Goal: Information Seeking & Learning: Learn about a topic

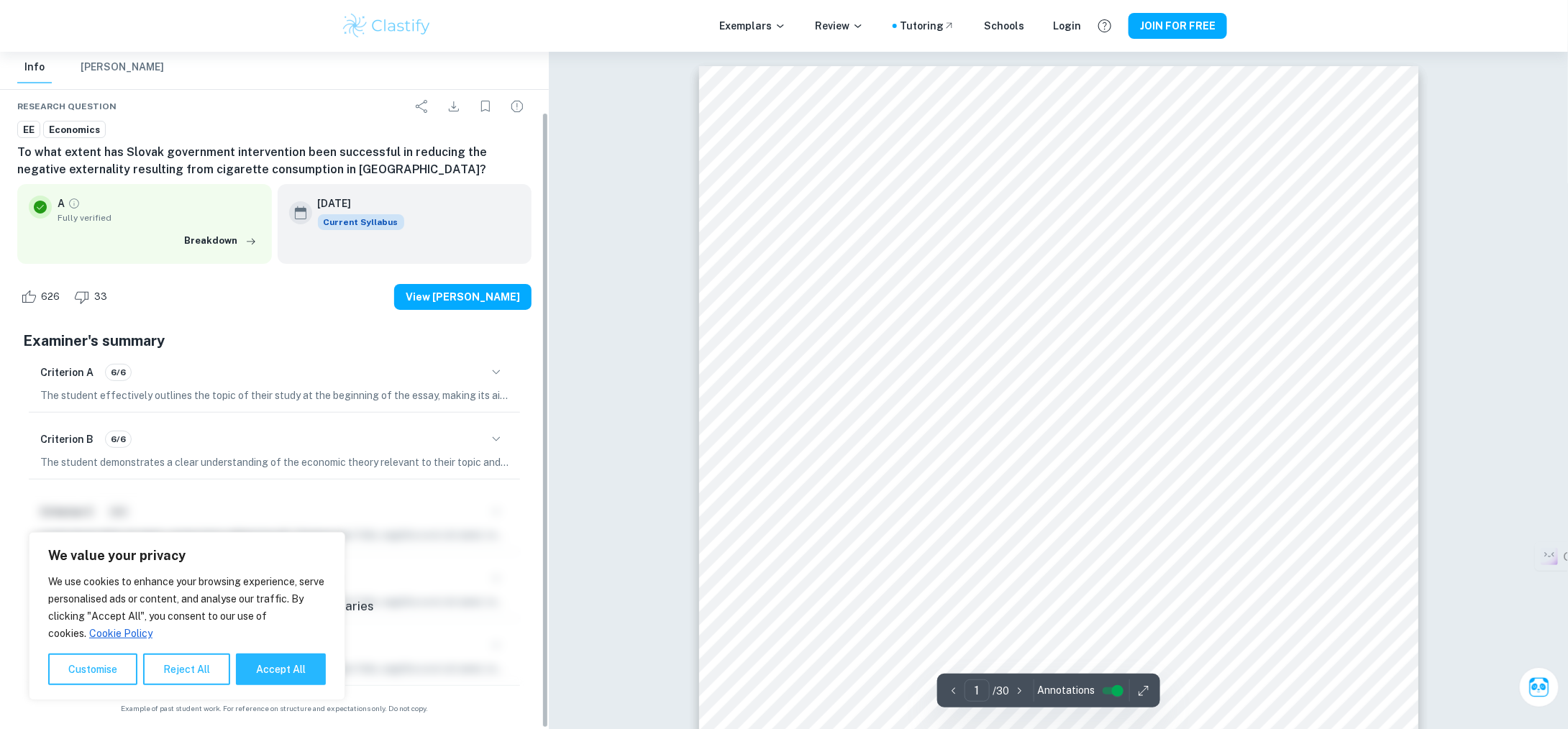
scroll to position [288, 0]
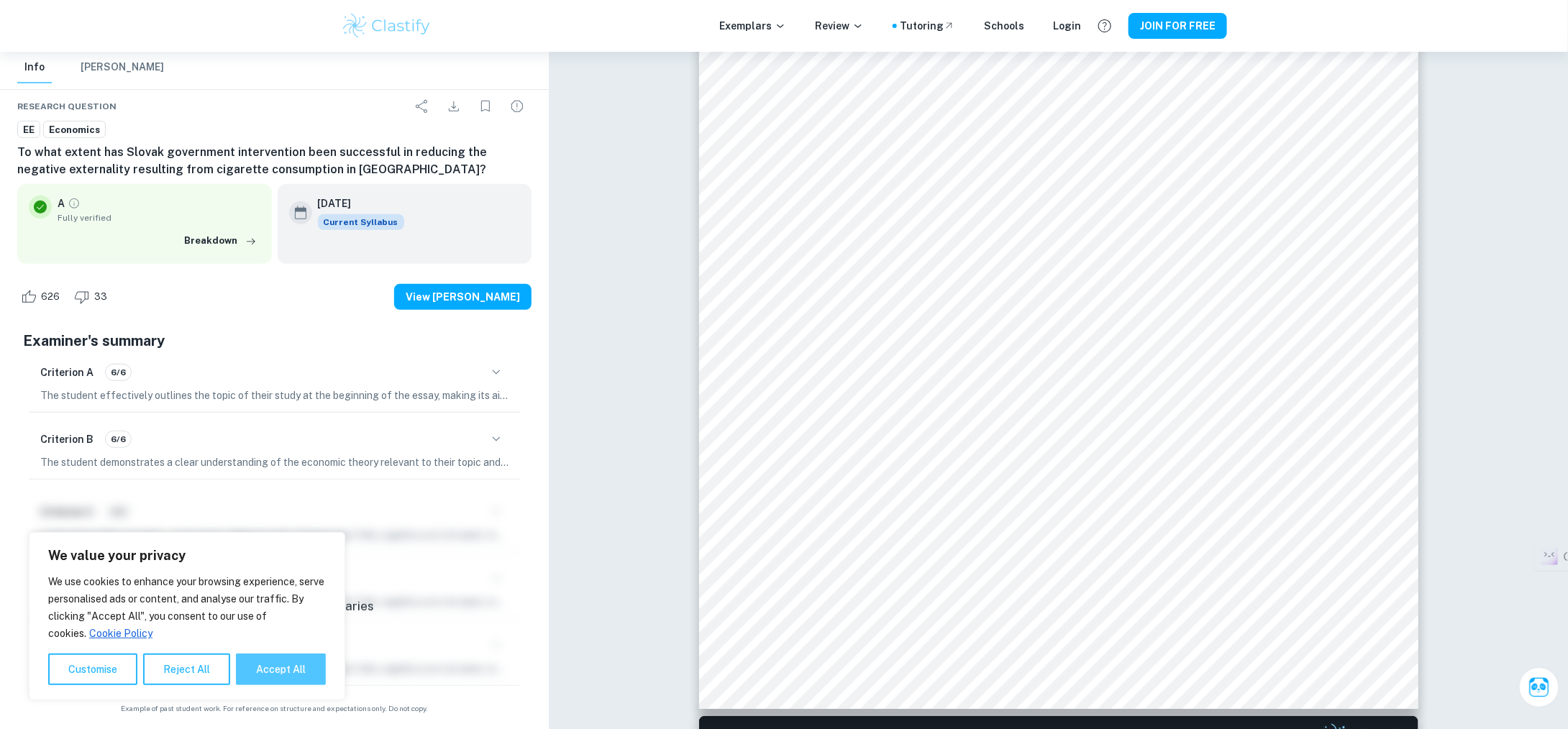
click at [291, 670] on button "Accept All" at bounding box center [281, 669] width 90 height 32
checkbox input "true"
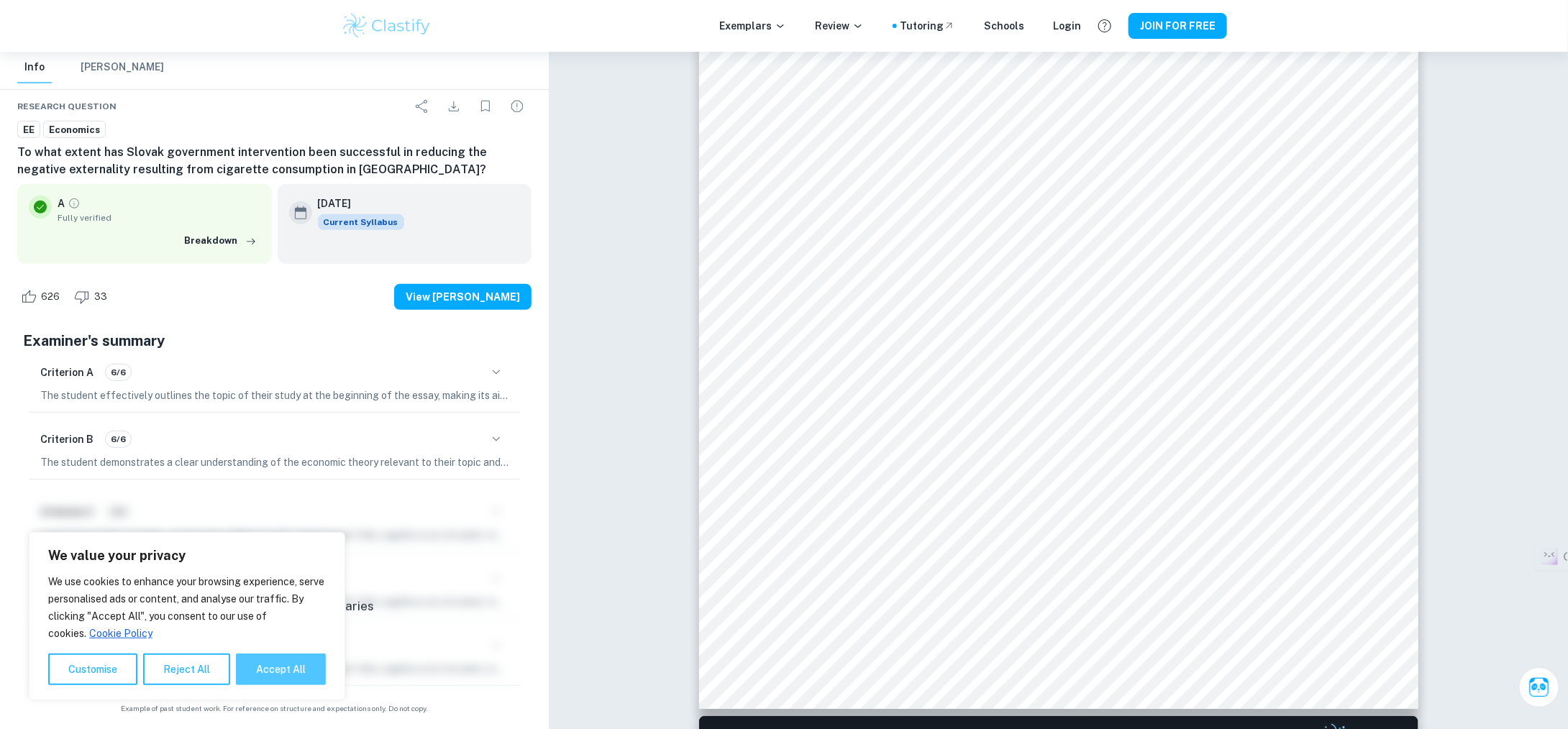
checkbox input "true"
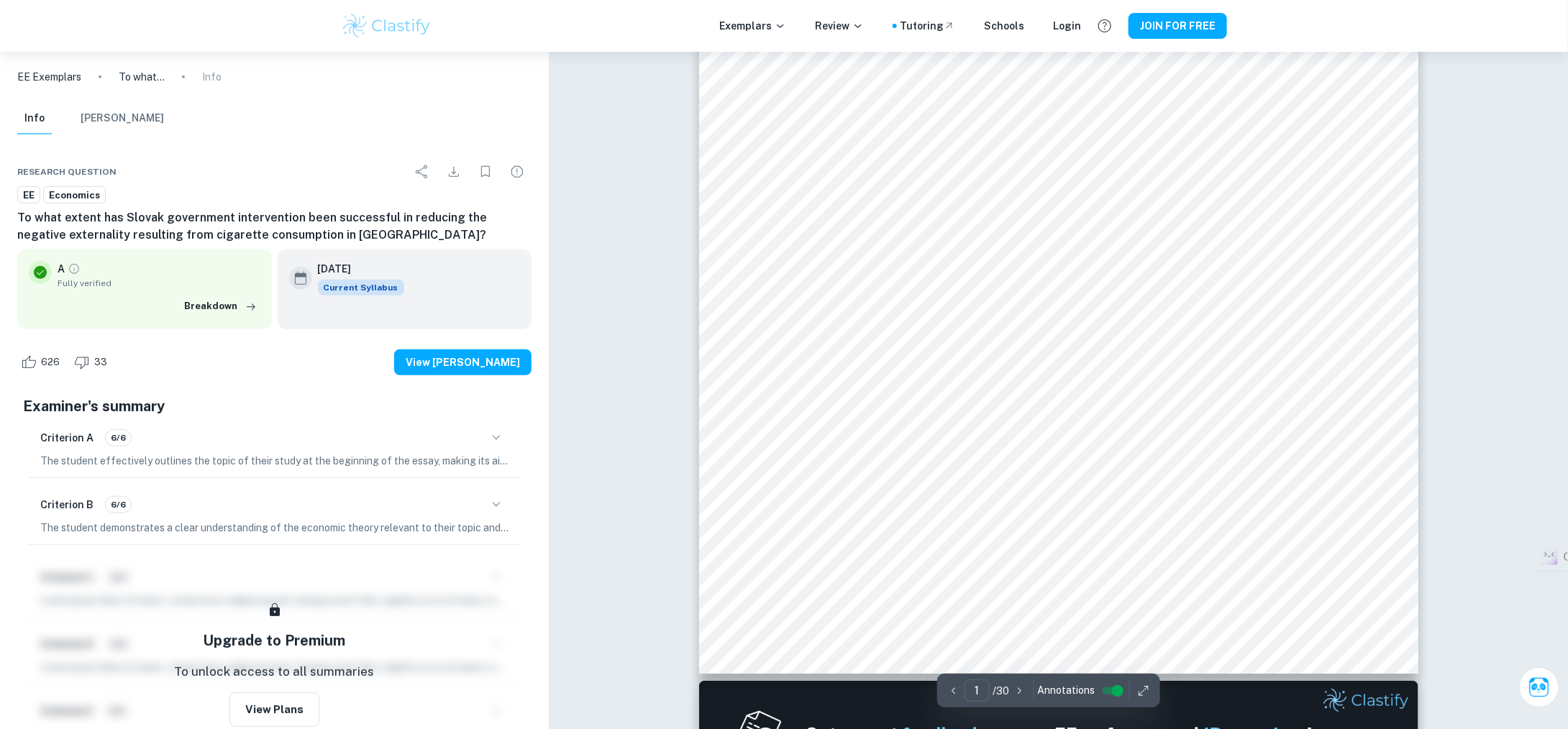
scroll to position [216, 0]
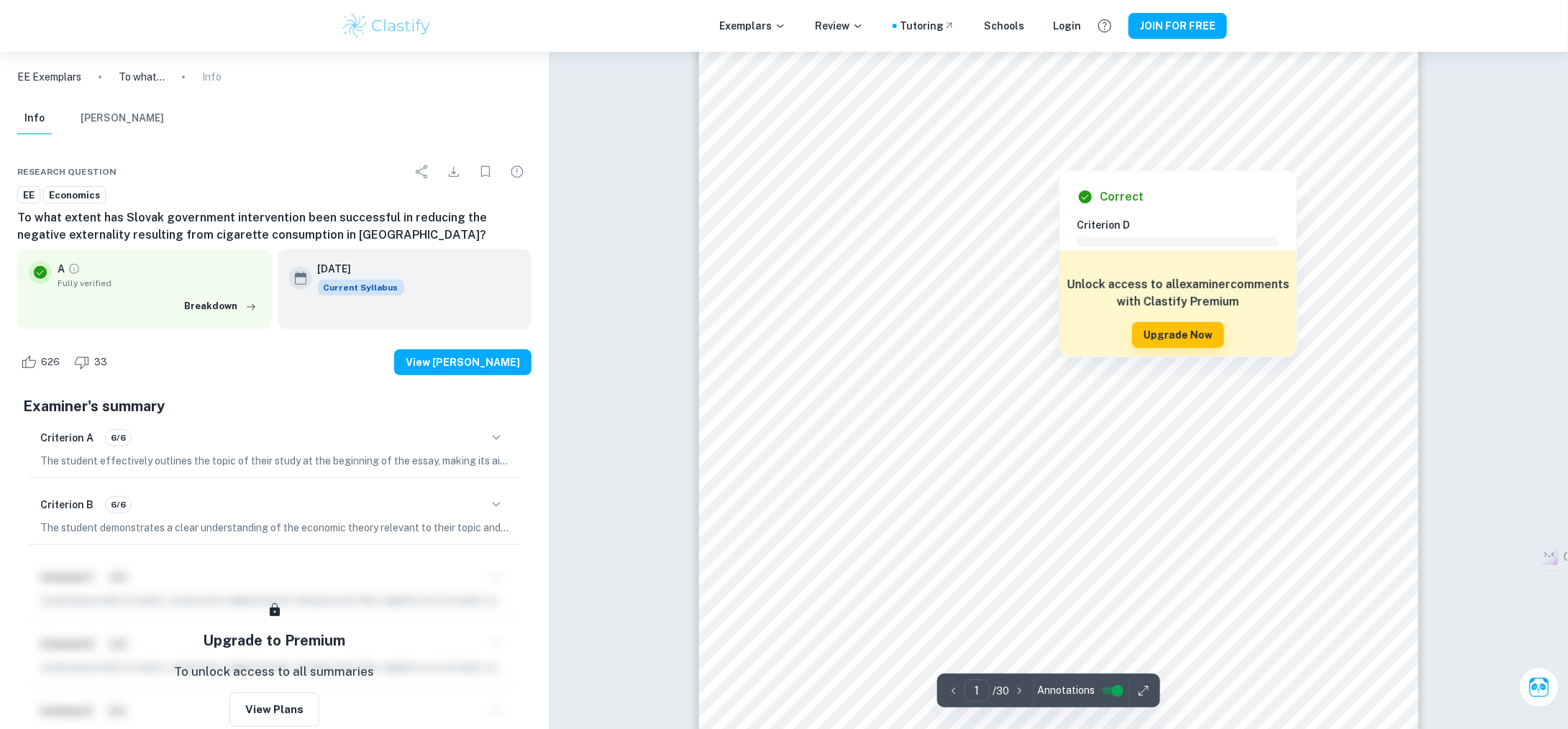
click at [1174, 164] on div "Correct Criterion D Comment Unlock access to all examiner comments with Clastif…" at bounding box center [1178, 260] width 239 height 194
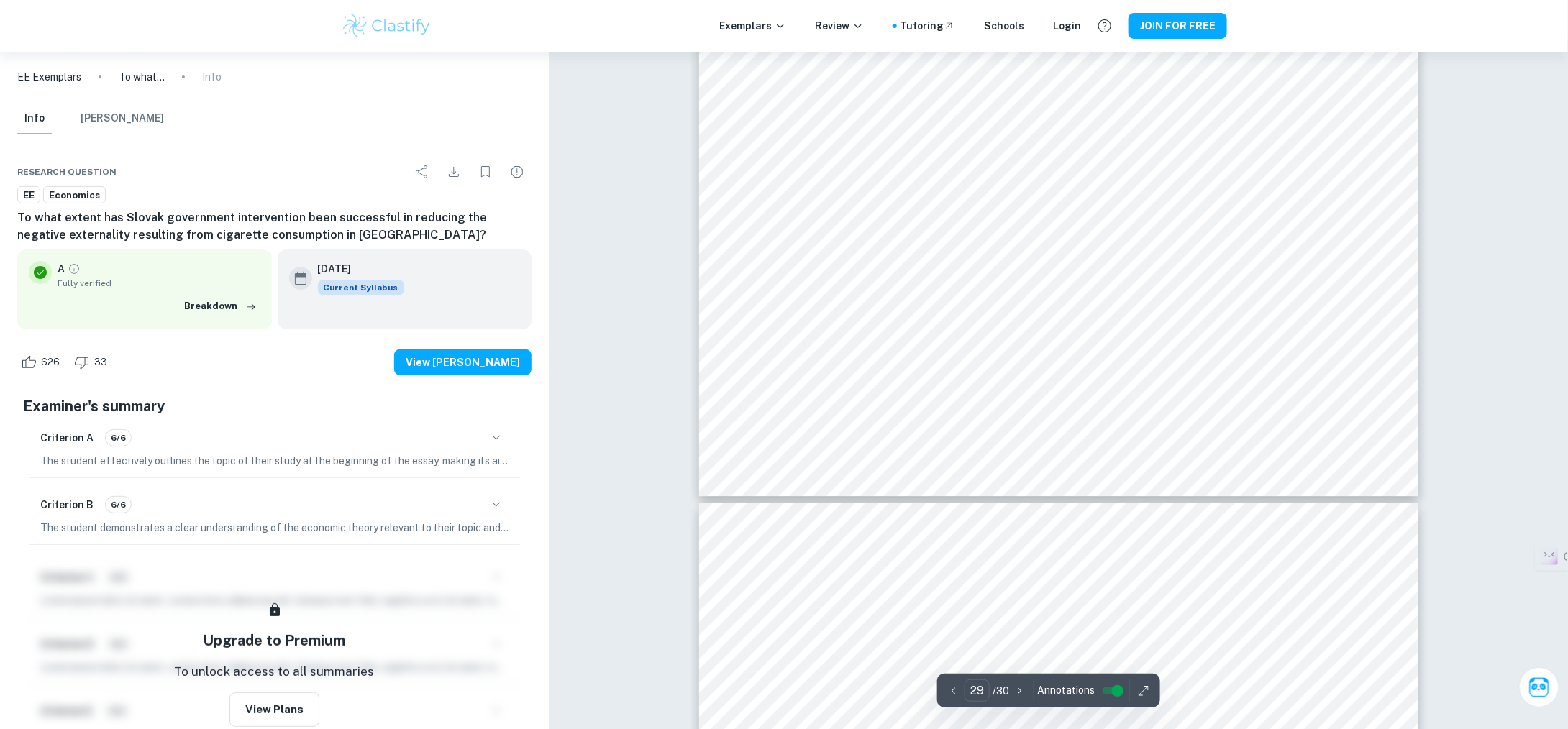
scroll to position [27670, 0]
type input "30"
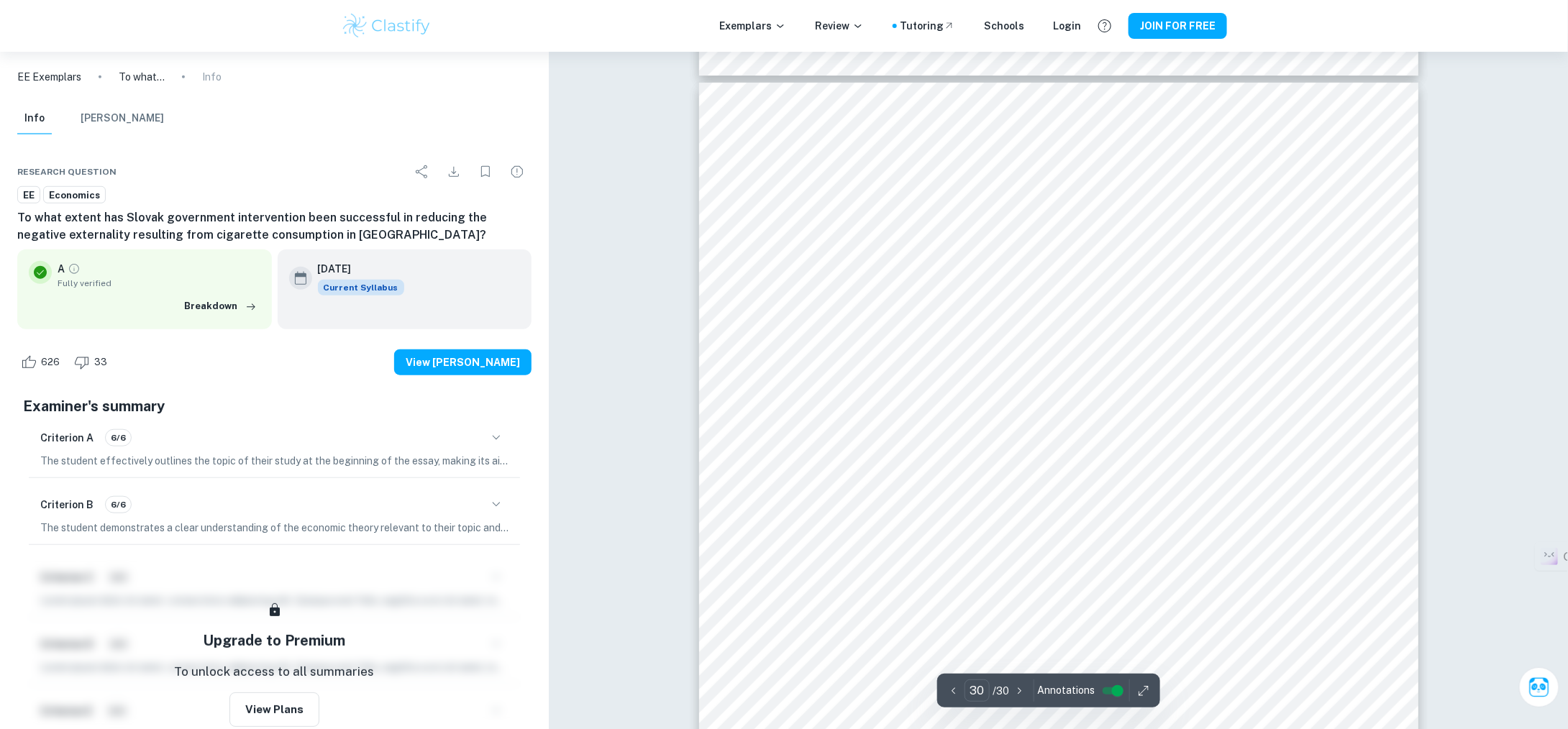
scroll to position [27886, 0]
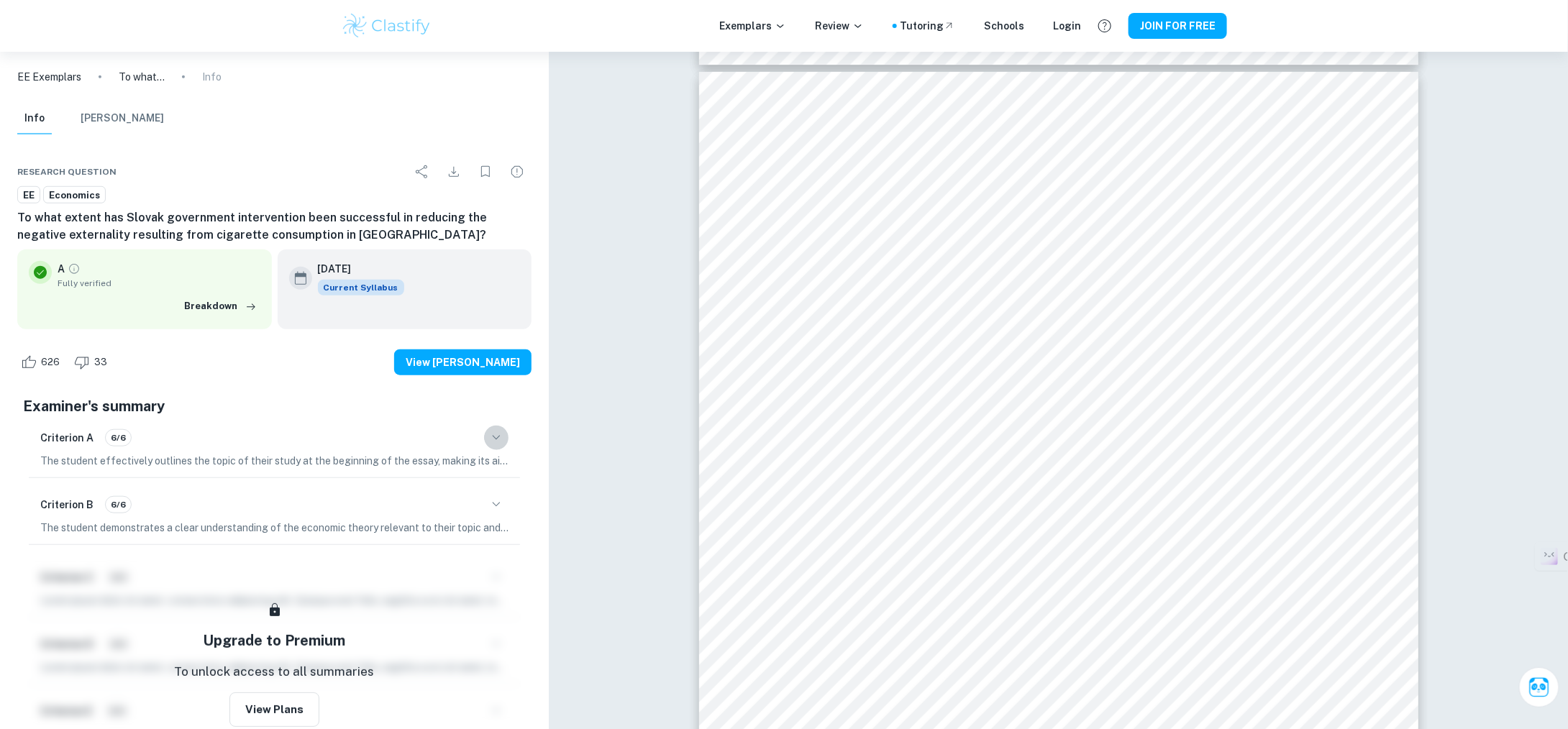
click at [499, 435] on icon "button" at bounding box center [496, 437] width 17 height 17
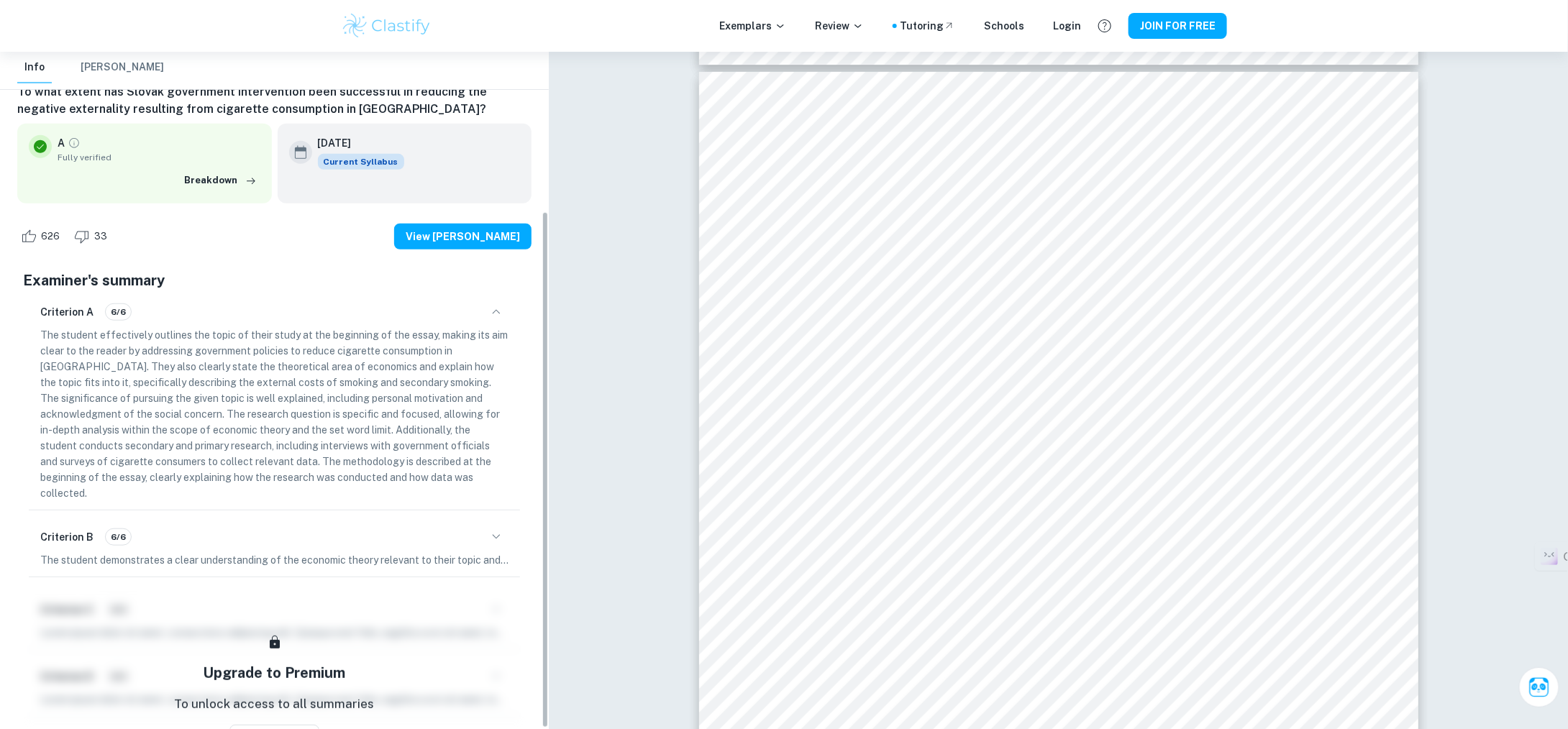
scroll to position [208, 0]
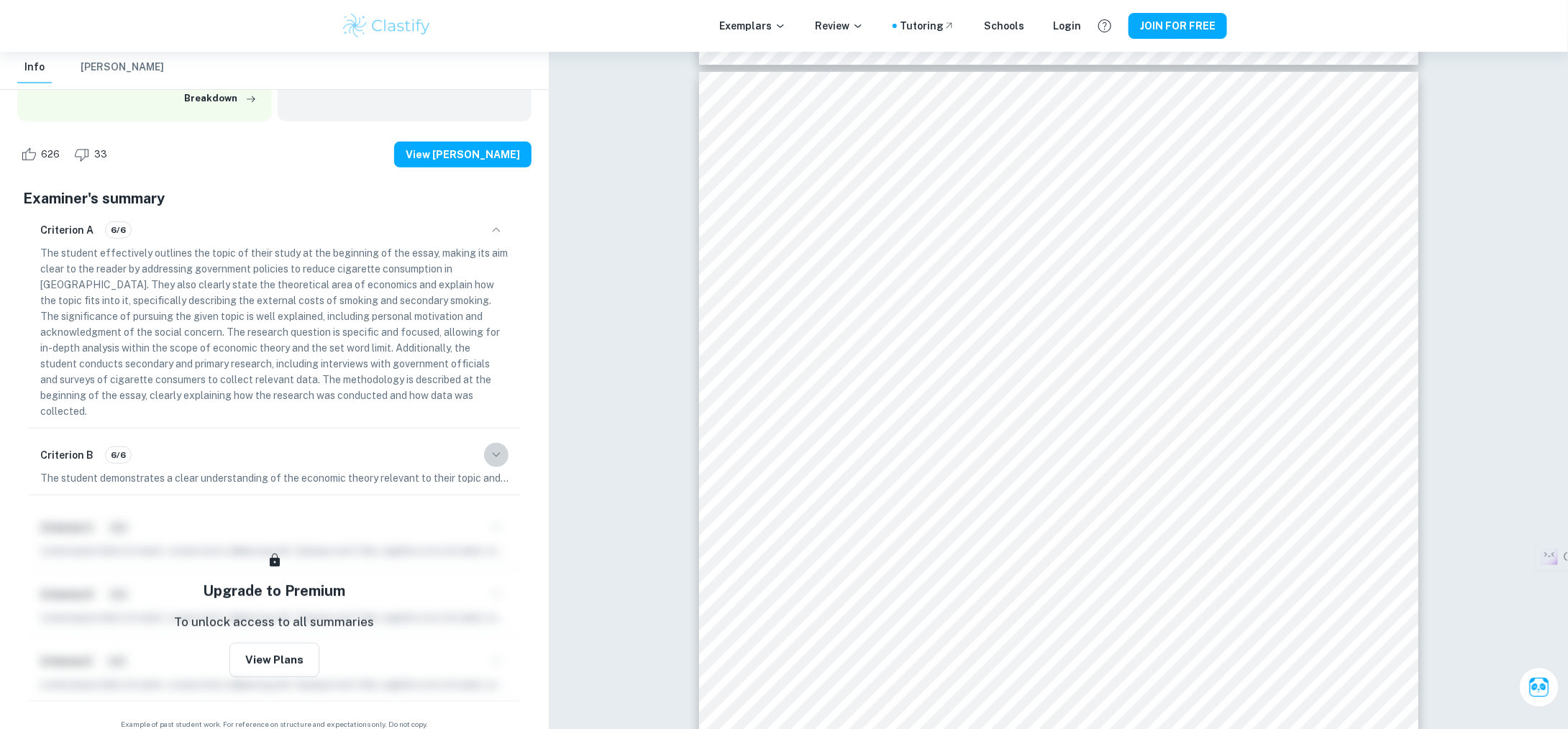
click at [501, 447] on icon "button" at bounding box center [496, 455] width 17 height 17
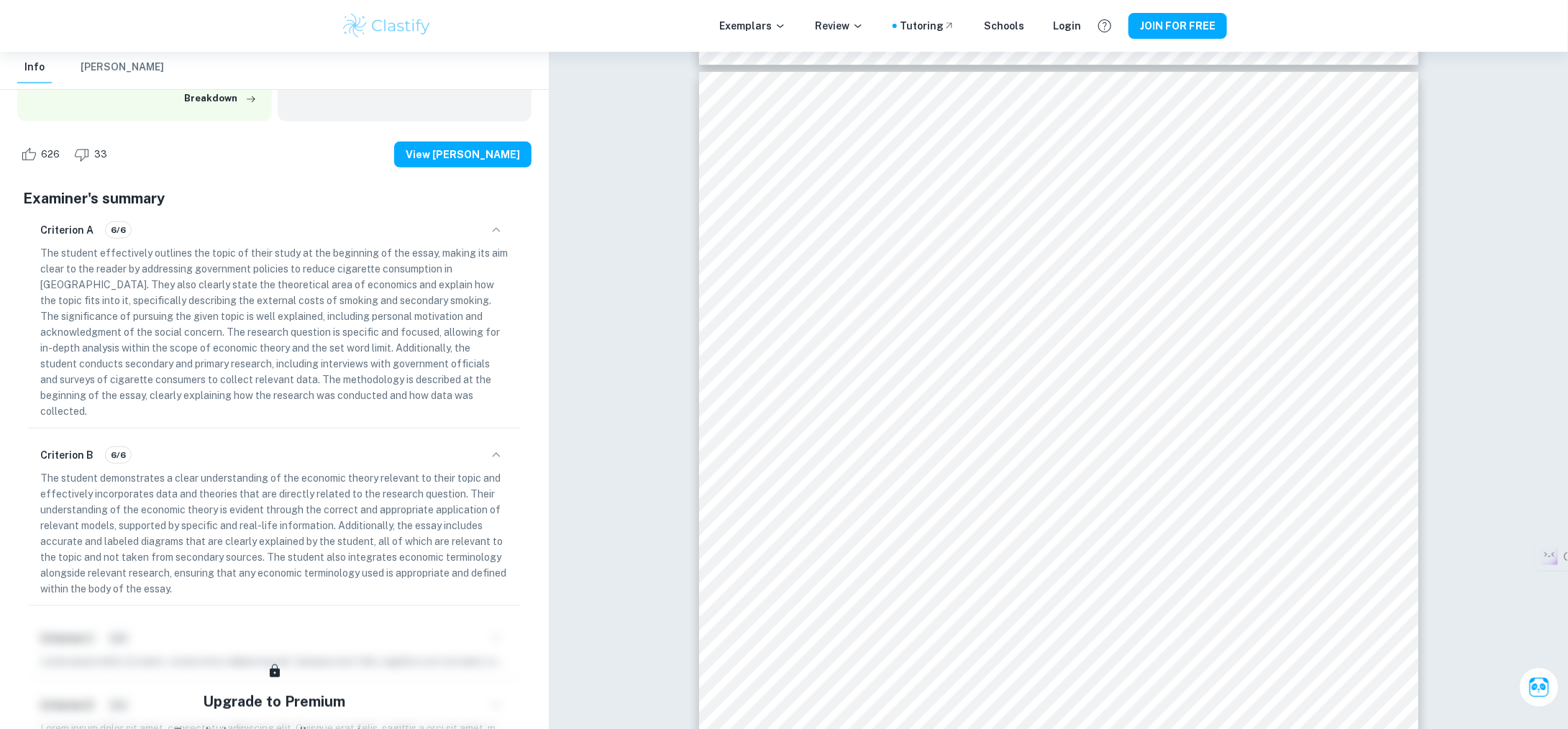
click at [418, 524] on p "The student demonstrates a clear understanding of the economic theory relevant …" at bounding box center [275, 533] width 468 height 126
drag, startPoint x: 354, startPoint y: 583, endPoint x: 112, endPoint y: 691, distance: 265.0
drag, startPoint x: 112, startPoint y: 691, endPoint x: 659, endPoint y: 595, distance: 555.4
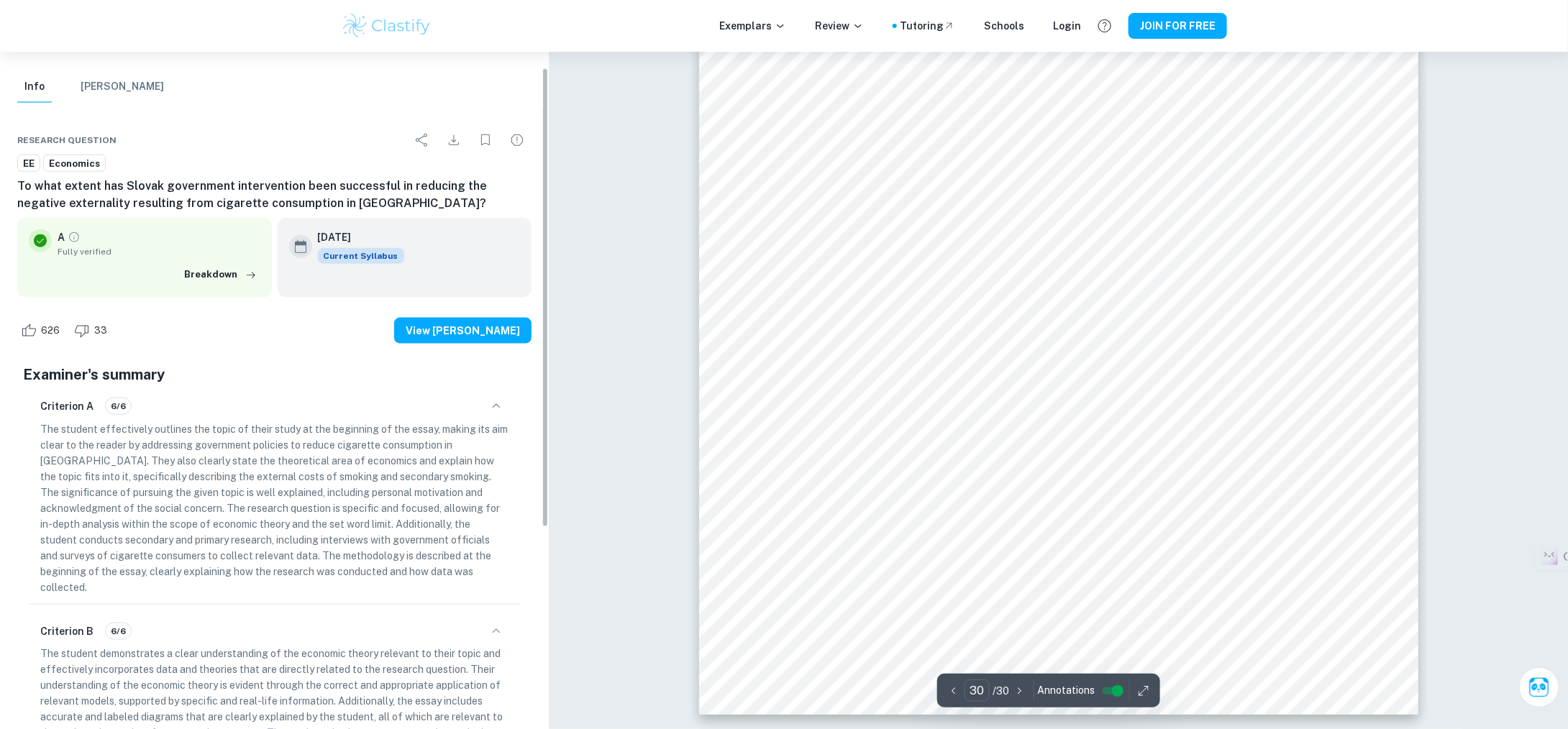
scroll to position [0, 0]
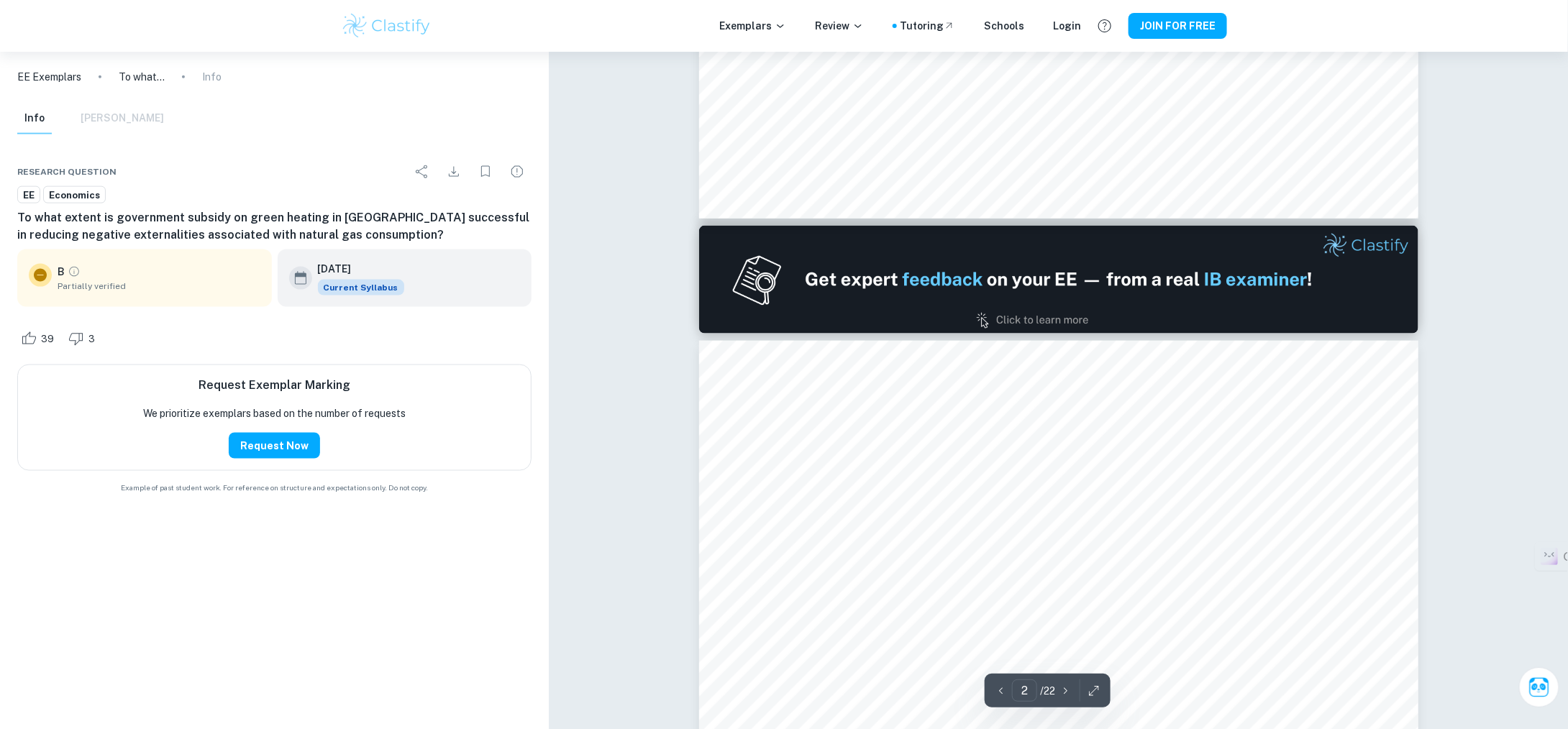
scroll to position [1151, 0]
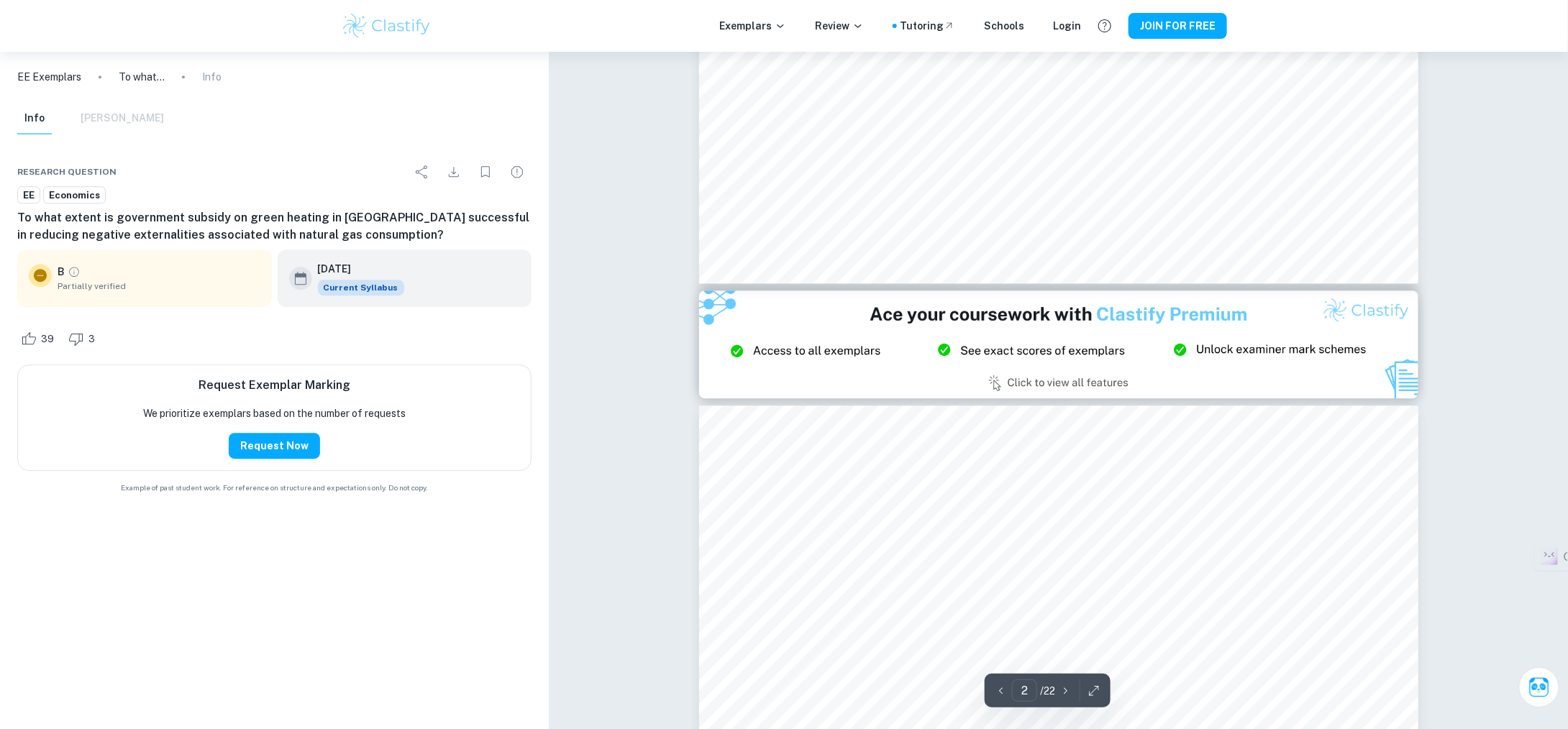
type input "3"
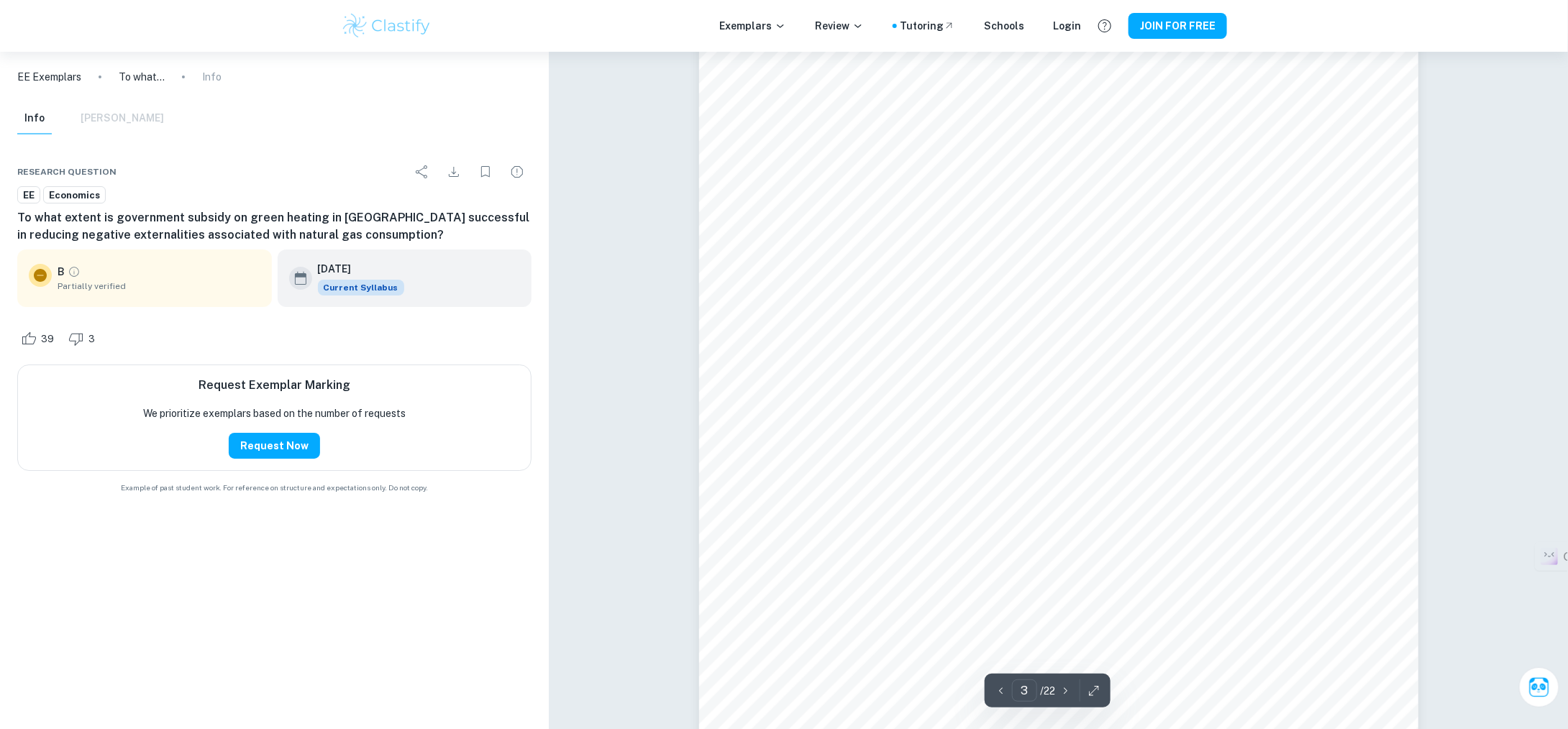
scroll to position [2518, 0]
